Goal: Task Accomplishment & Management: Manage account settings

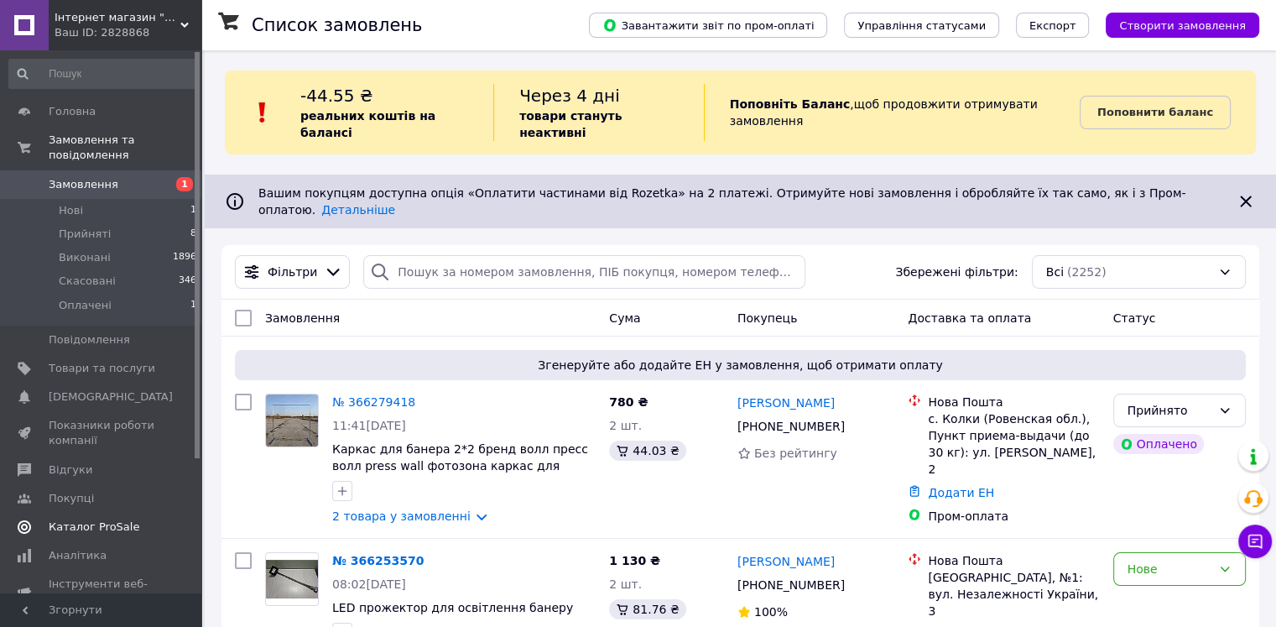
click at [127, 519] on span "Каталог ProSale" at bounding box center [102, 526] width 107 height 15
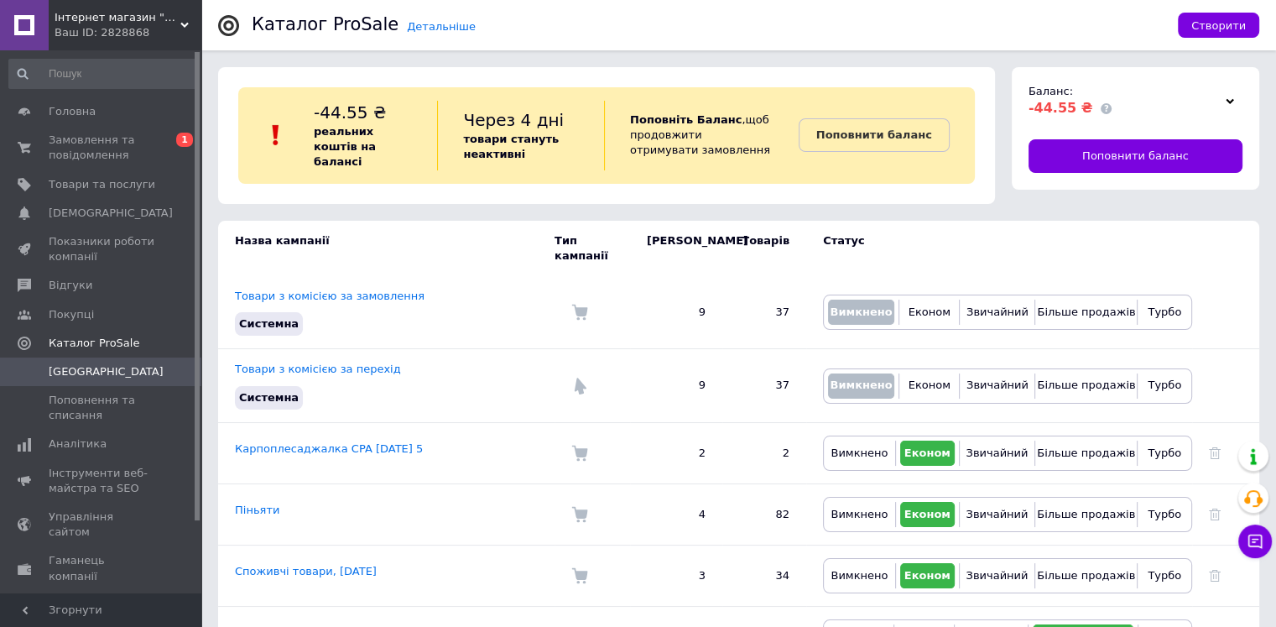
click at [1224, 106] on div at bounding box center [1229, 100] width 25 height 23
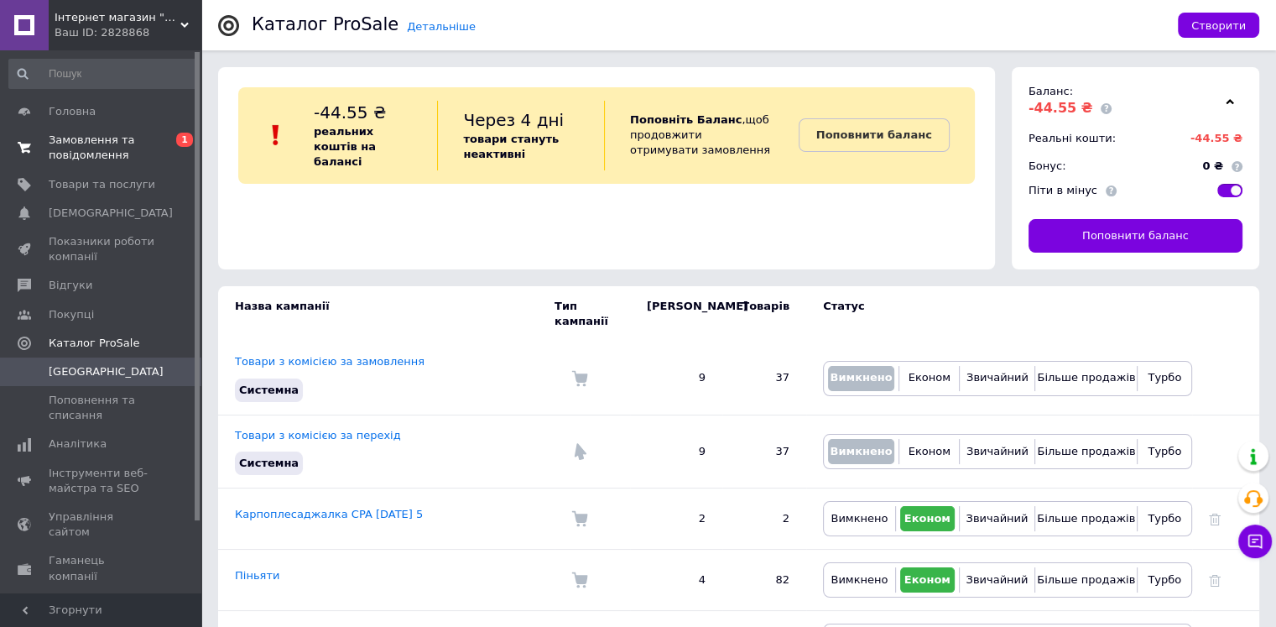
click at [93, 138] on span "Замовлення та повідомлення" at bounding box center [102, 148] width 107 height 30
